Goal: Information Seeking & Learning: Learn about a topic

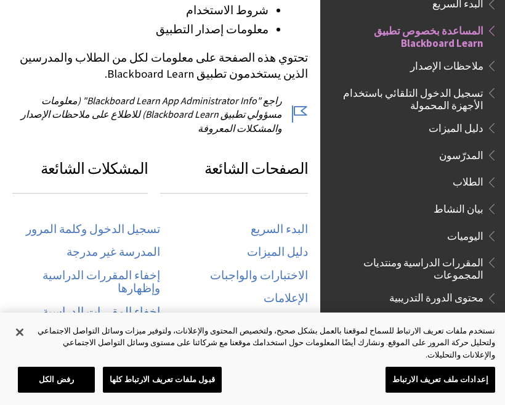
scroll to position [556, 0]
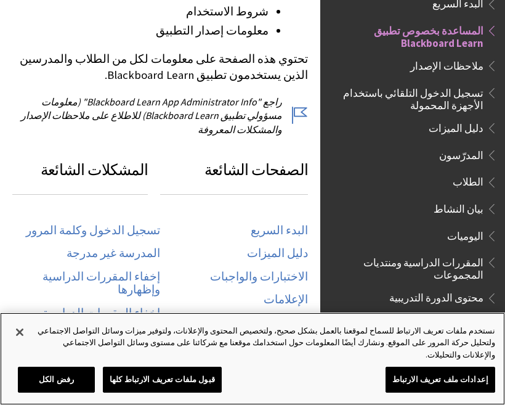
click at [78, 377] on button "رفض الكل" at bounding box center [56, 380] width 77 height 26
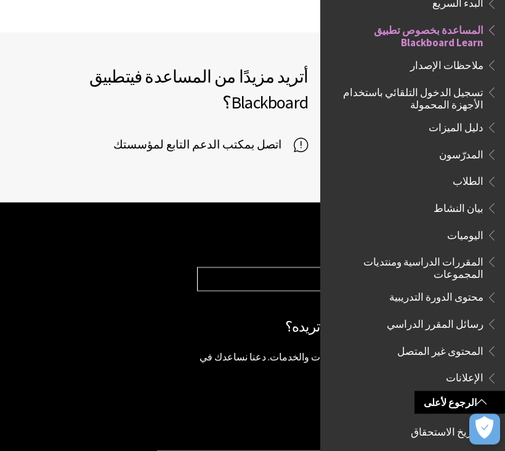
scroll to position [987, 0]
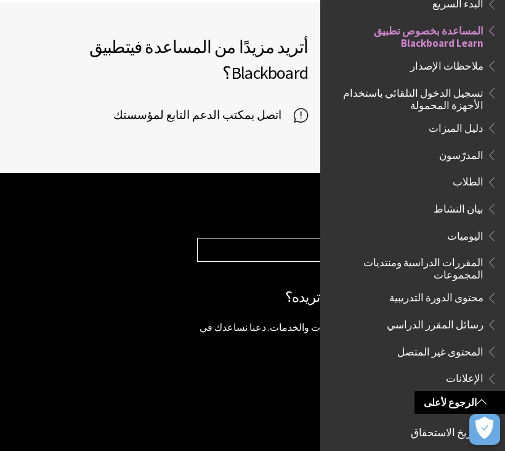
click at [270, 192] on div "مساعدة منتجات Blackboard Ally تطبيق Blackboard Blackboard Data Collaborate Comm…" at bounding box center [345, 282] width 296 height 180
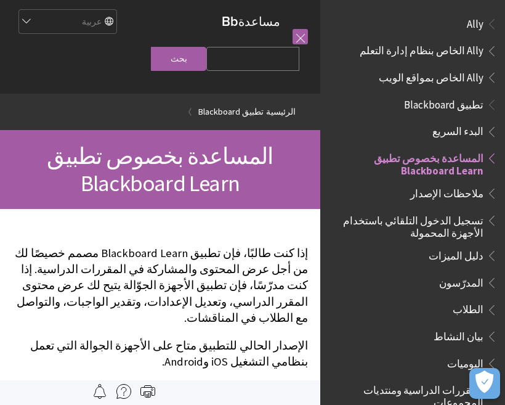
scroll to position [2, 0]
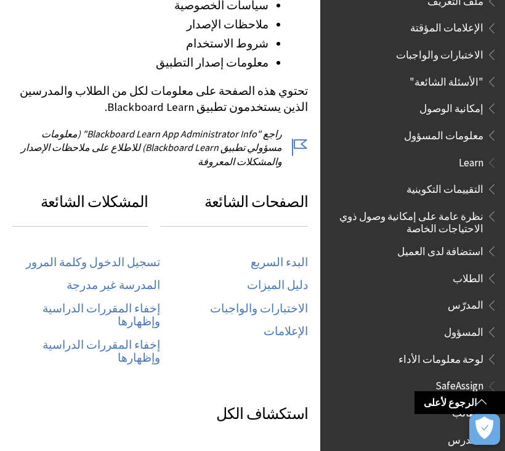
scroll to position [525, 0]
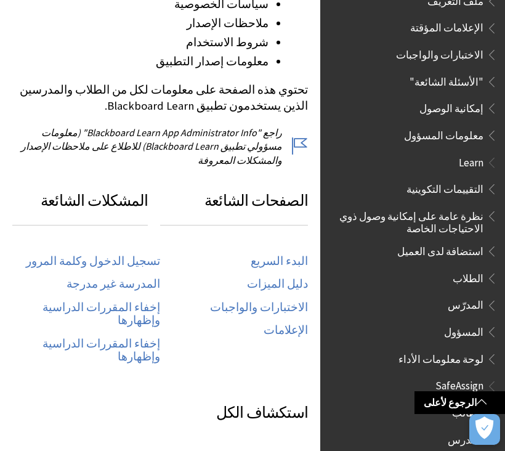
click at [131, 254] on link "تسجيل الدخول وكلمة المرور" at bounding box center [93, 261] width 134 height 14
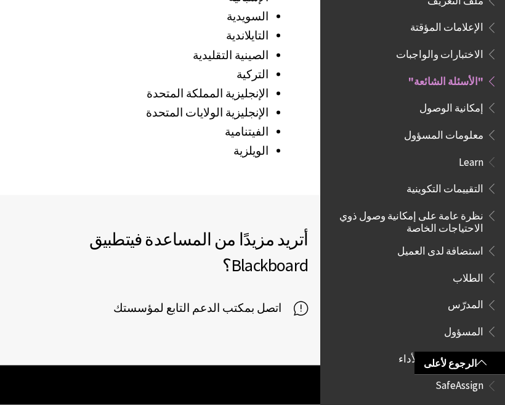
scroll to position [2024, 0]
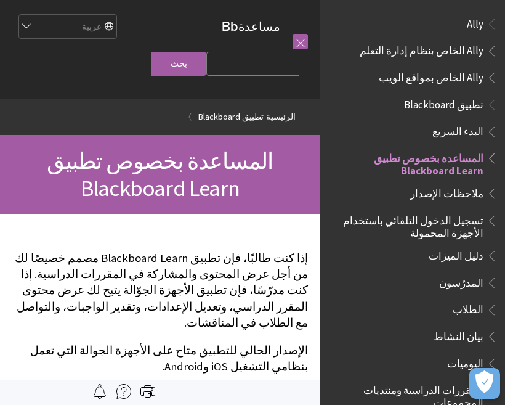
scroll to position [128, 0]
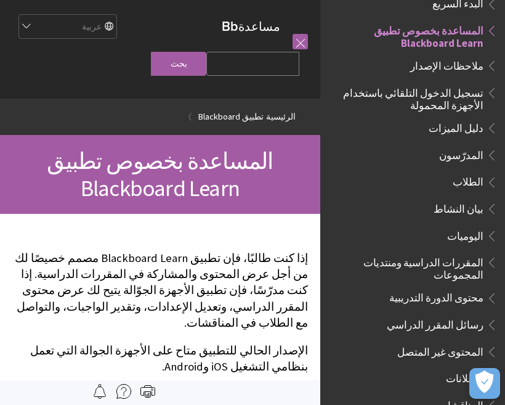
click at [492, 6] on span "Book outline for Blackboard App Help" at bounding box center [490, 1] width 13 height 15
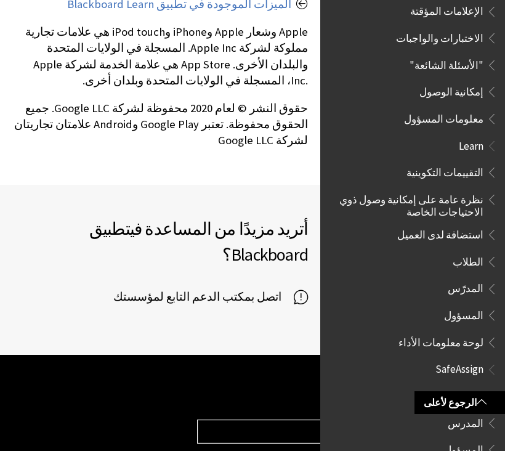
scroll to position [655, 0]
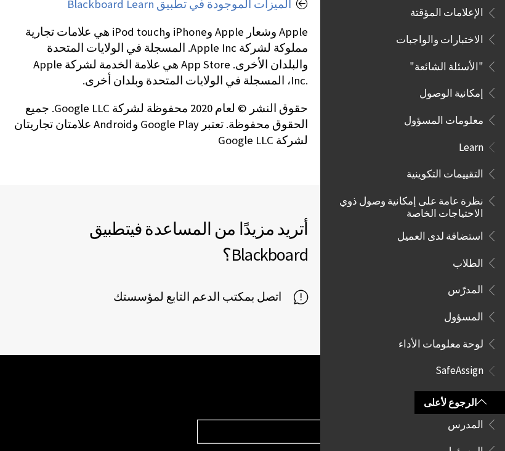
click at [237, 404] on select "Choose your product... Ally تطبيق Blackboard Blackboard Data Collaborate Commun…" at bounding box center [345, 431] width 295 height 23
select select "/ar-sa/Blackboard_App"
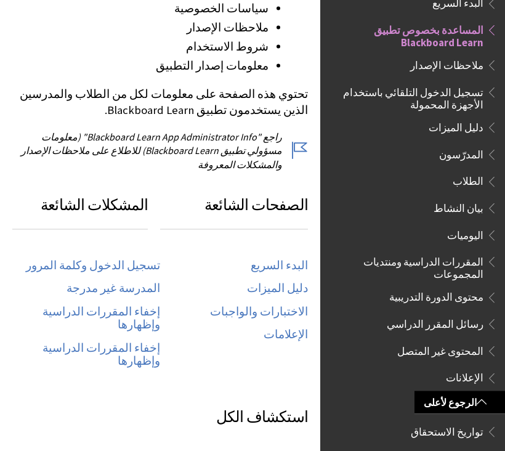
scroll to position [567, 0]
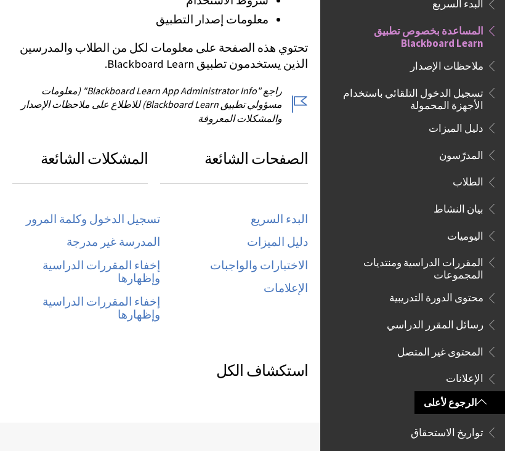
click at [107, 235] on link "المدرسة غير مدرجة" at bounding box center [114, 242] width 94 height 14
click at [78, 213] on link "تسجيل الدخول وكلمة المرور" at bounding box center [93, 220] width 134 height 14
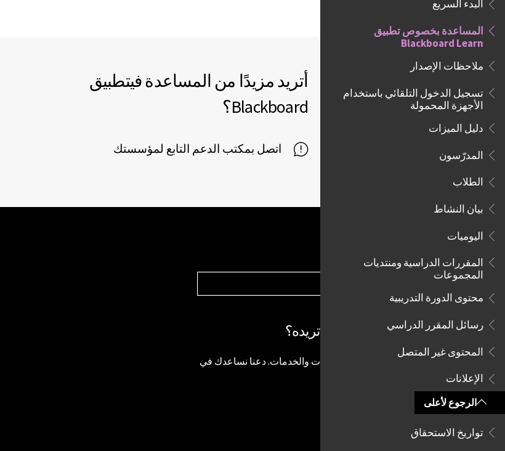
scroll to position [987, 0]
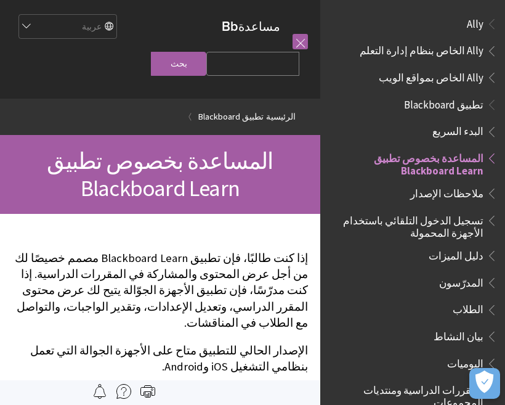
scroll to position [128, 0]
